Goal: Task Accomplishment & Management: Manage account settings

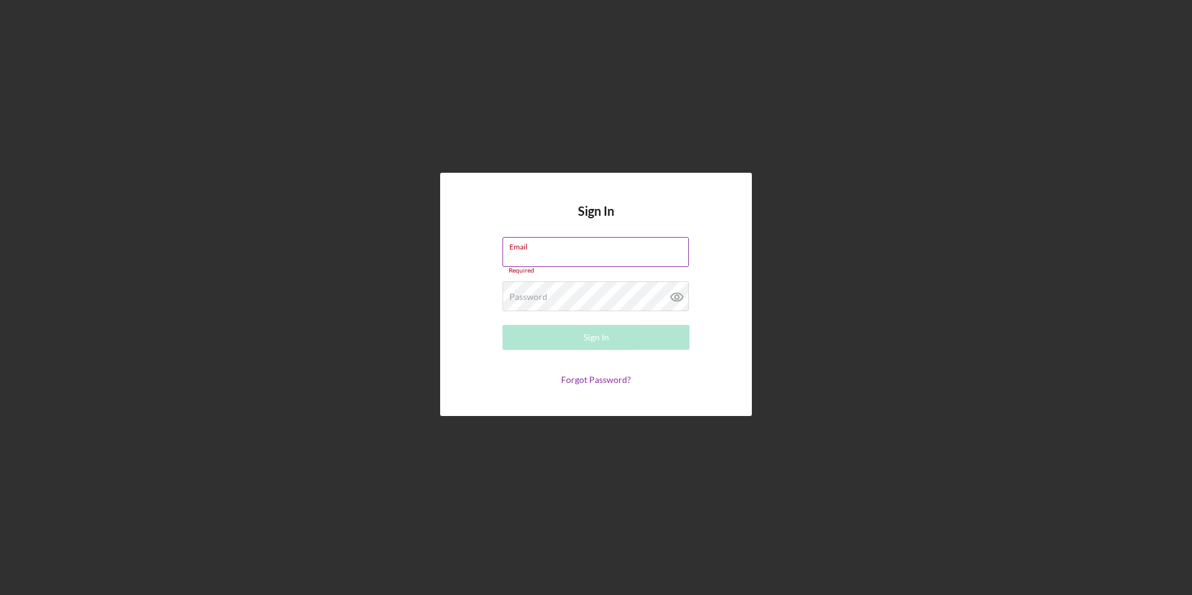
click at [579, 248] on label "Email" at bounding box center [599, 245] width 180 height 14
click at [579, 248] on input "Email" at bounding box center [596, 252] width 186 height 30
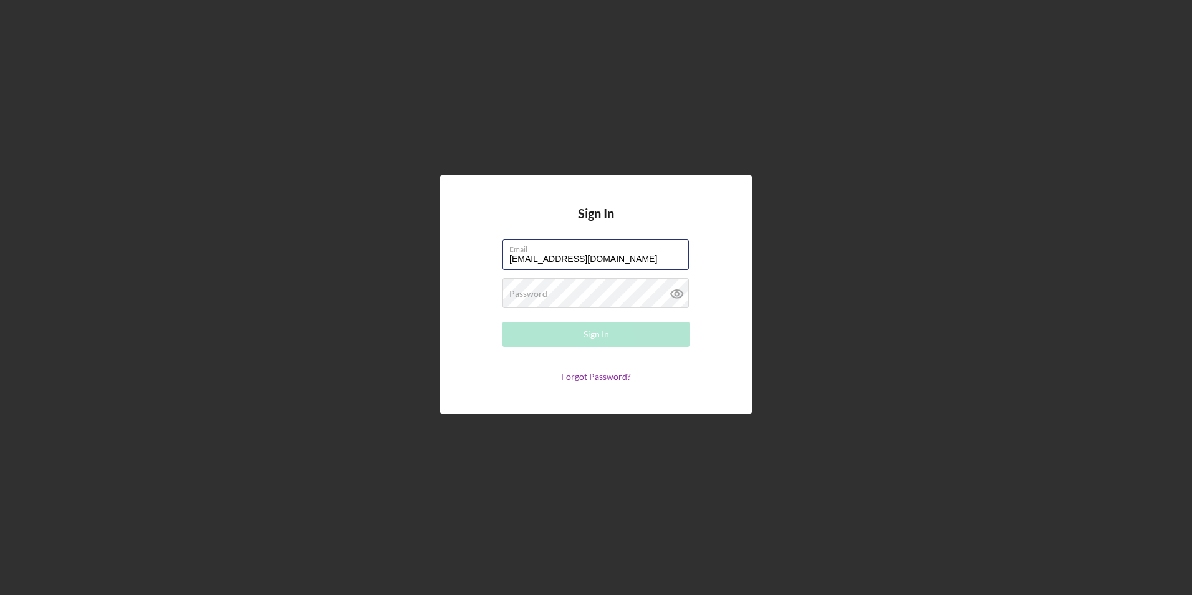
type input "[EMAIL_ADDRESS][DOMAIN_NAME]"
click at [650, 347] on form "Email [EMAIL_ADDRESS][DOMAIN_NAME] Password Sign In Forgot Password?" at bounding box center [595, 310] width 249 height 142
click at [647, 330] on button "Sign In" at bounding box center [596, 334] width 187 height 25
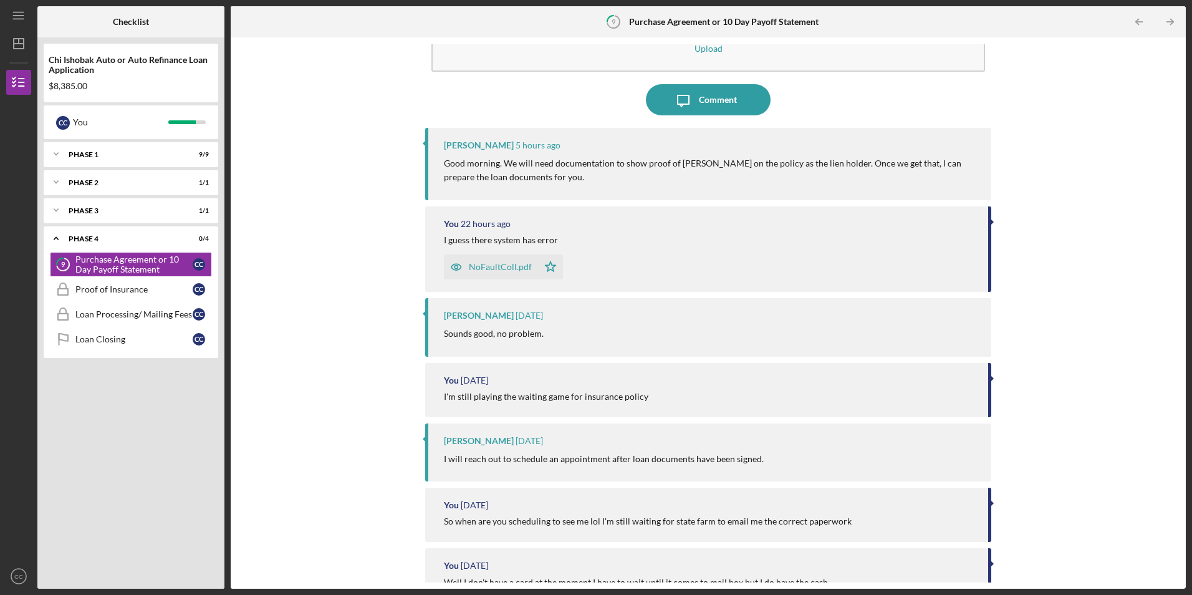
scroll to position [125, 0]
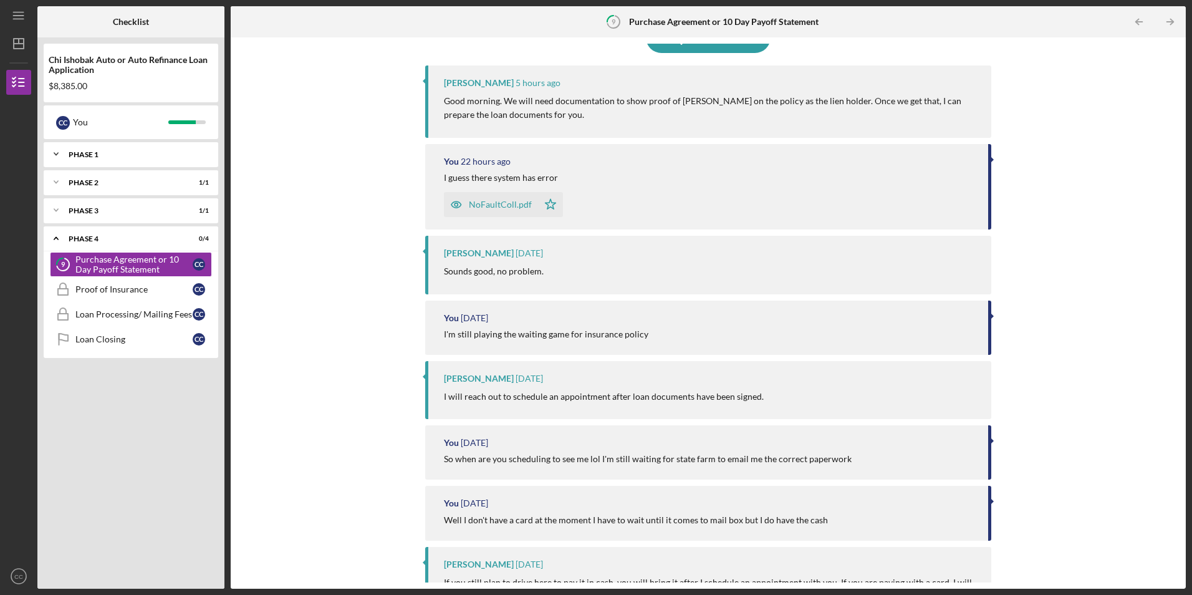
click at [170, 148] on div "Icon/Expander Phase 1 9 / 9" at bounding box center [131, 154] width 175 height 25
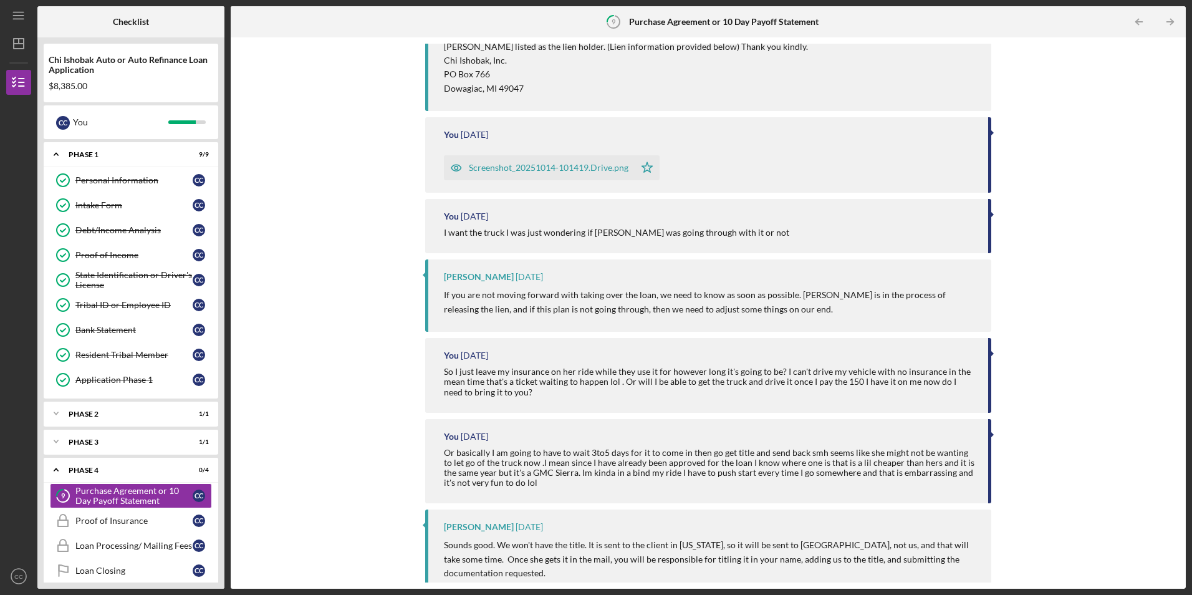
scroll to position [935, 0]
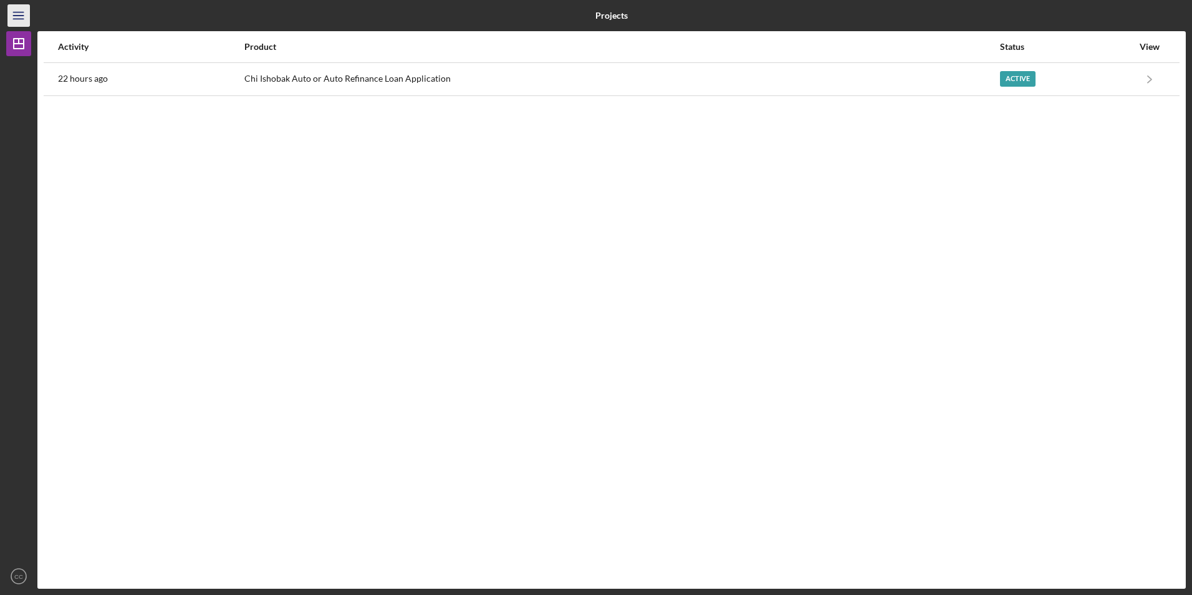
click at [26, 12] on icon "Icon/Menu" at bounding box center [19, 16] width 28 height 28
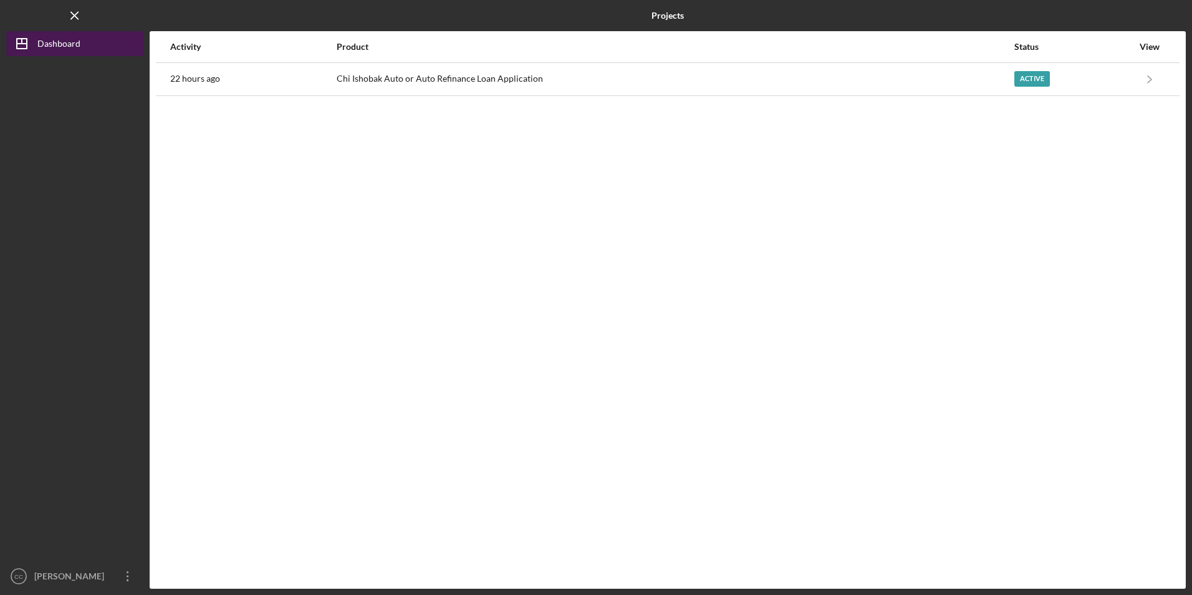
click at [48, 48] on div "Dashboard" at bounding box center [58, 45] width 43 height 28
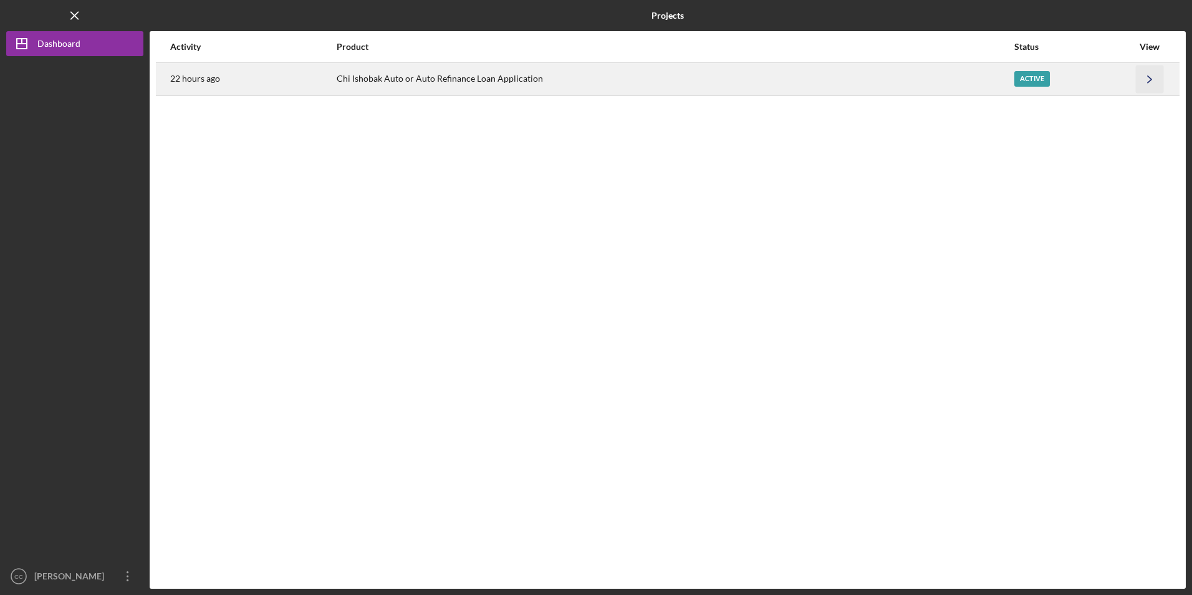
click at [1145, 79] on icon "Icon/Navigate" at bounding box center [1150, 79] width 28 height 28
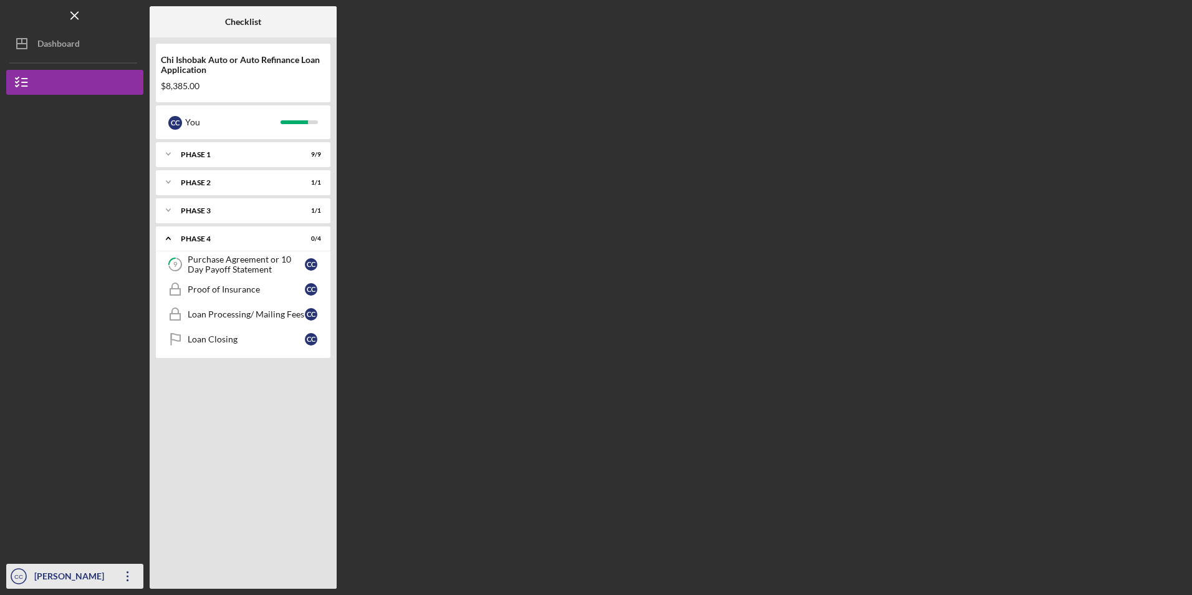
click at [99, 569] on div "[PERSON_NAME]" at bounding box center [71, 578] width 81 height 28
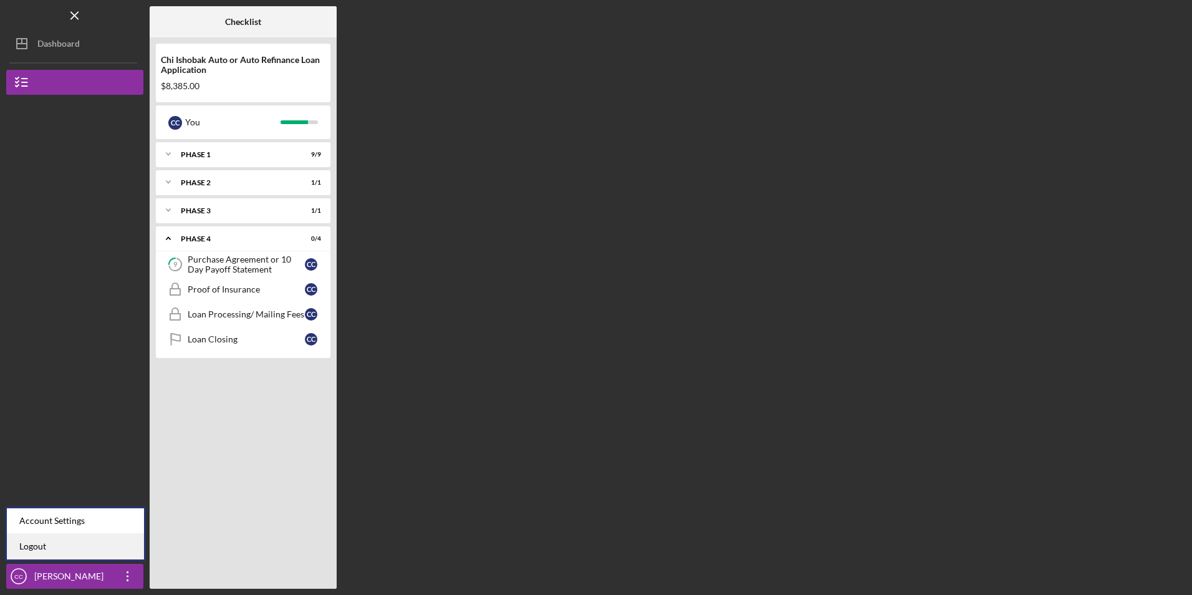
click at [73, 537] on link "Logout" at bounding box center [75, 547] width 137 height 26
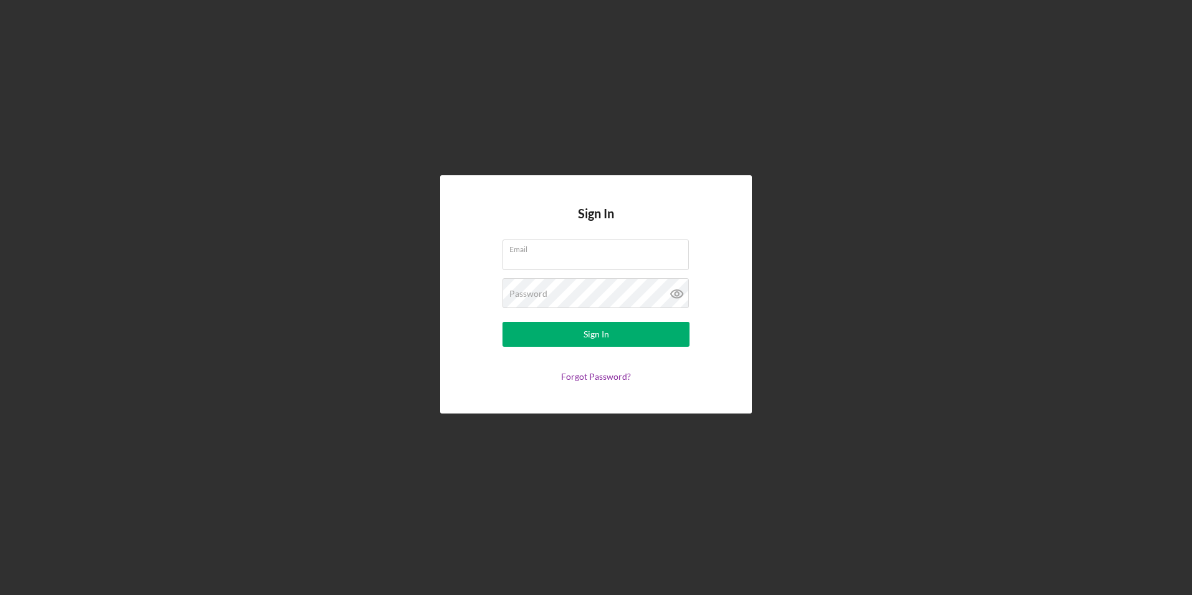
type input "[EMAIL_ADDRESS][DOMAIN_NAME]"
